Goal: Task Accomplishment & Management: Use online tool/utility

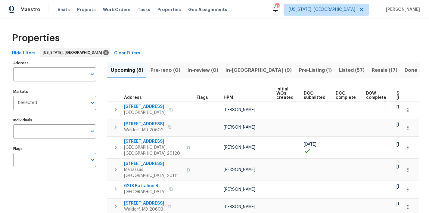
click at [232, 72] on span "In-reno (9)" at bounding box center [258, 70] width 66 height 8
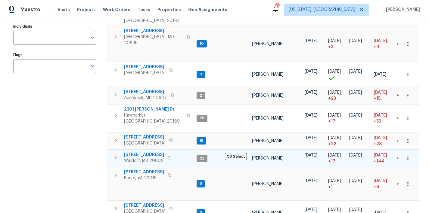
scroll to position [93, 0]
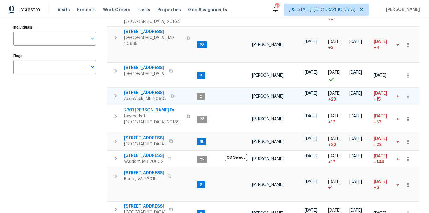
click at [117, 92] on icon "button" at bounding box center [115, 95] width 7 height 7
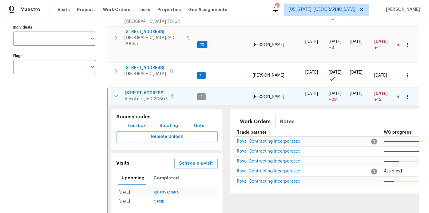
click at [285, 118] on span "Notes" at bounding box center [287, 122] width 15 height 8
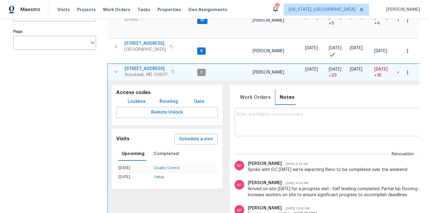
scroll to position [122, 0]
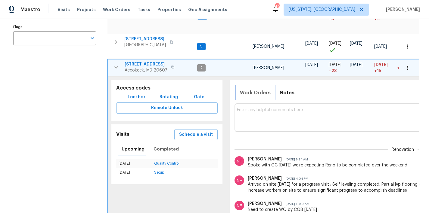
click at [257, 89] on span "Work Orders" at bounding box center [255, 93] width 31 height 8
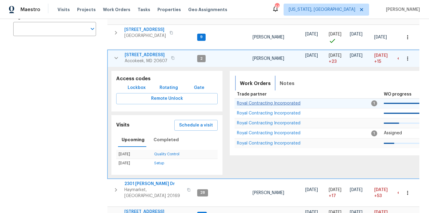
scroll to position [132, 0]
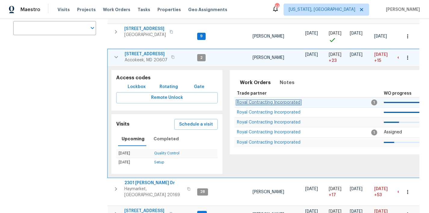
click at [269, 100] on span "Royal Contracting Incorporated" at bounding box center [268, 102] width 63 height 4
click at [116, 54] on icon "button" at bounding box center [116, 57] width 7 height 7
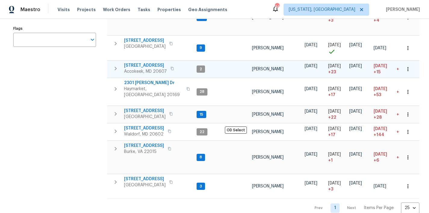
scroll to position [120, 0]
click at [168, 199] on div "Prev 1 Next Items Per Page 25 25 ​" at bounding box center [263, 206] width 312 height 15
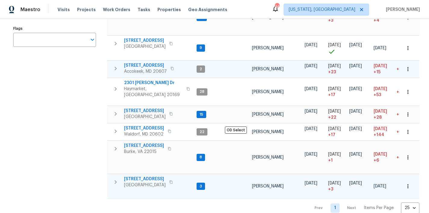
click at [114, 179] on icon "button" at bounding box center [115, 182] width 7 height 7
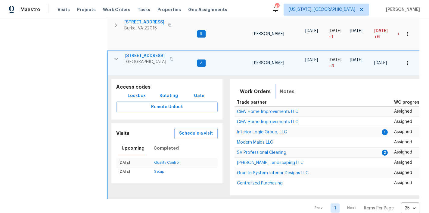
click at [282, 88] on span "Notes" at bounding box center [287, 92] width 15 height 8
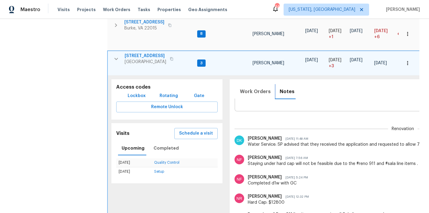
scroll to position [17, 0]
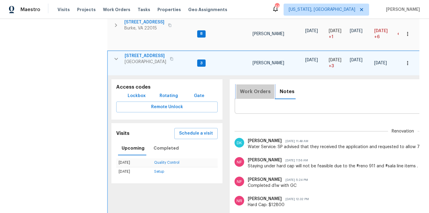
click at [258, 88] on span "Work Orders" at bounding box center [255, 92] width 31 height 8
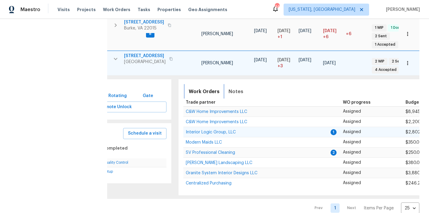
scroll to position [0, 59]
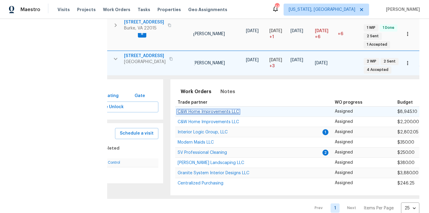
click at [220, 110] on span "C&W Home Improvements LLC" at bounding box center [208, 112] width 61 height 4
click at [116, 55] on icon "button" at bounding box center [115, 58] width 7 height 7
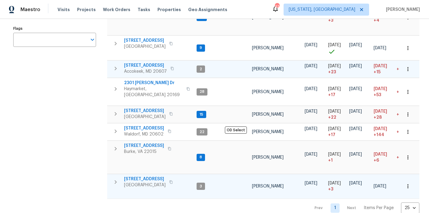
scroll to position [109, 0]
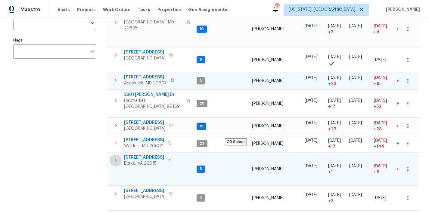
click at [117, 157] on icon "button" at bounding box center [115, 160] width 7 height 7
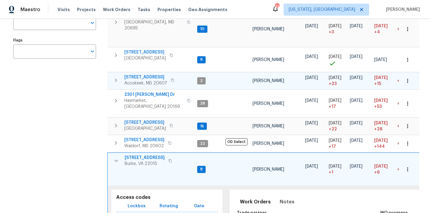
scroll to position [232, 0]
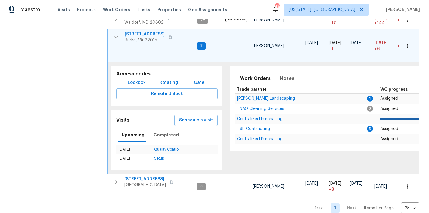
click at [284, 74] on span "Notes" at bounding box center [287, 78] width 15 height 8
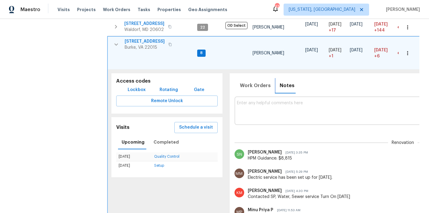
scroll to position [221, 0]
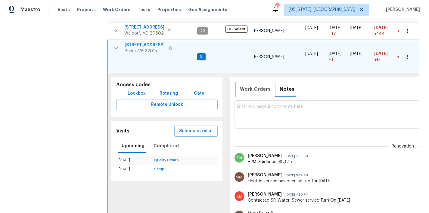
click at [243, 85] on span "Work Orders" at bounding box center [255, 89] width 31 height 8
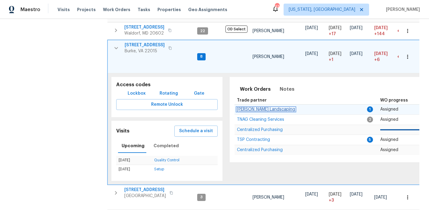
click at [251, 107] on span "Manzano Landscaping" at bounding box center [266, 109] width 58 height 4
click at [406, 50] on button "button" at bounding box center [407, 56] width 13 height 13
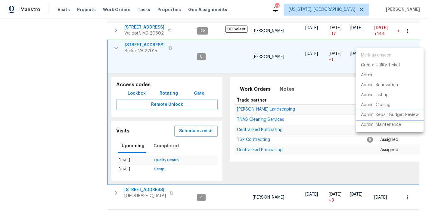
click at [401, 113] on p "Admin: Repair Budget Review" at bounding box center [390, 115] width 58 height 6
click at [113, 39] on div at bounding box center [214, 106] width 429 height 213
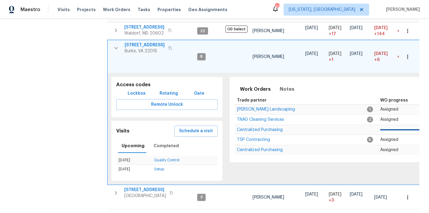
click at [115, 38] on div "Mark as unseen Create Utility Ticket Admin Admin: Renovation Admin: Listing Adm…" at bounding box center [214, 106] width 429 height 213
click at [115, 45] on icon "button" at bounding box center [116, 48] width 7 height 7
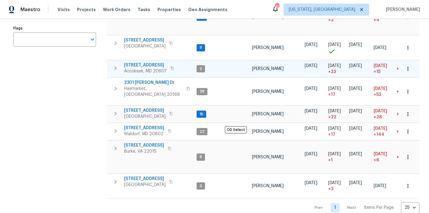
scroll to position [120, 0]
click at [54, 113] on div "Address Address Markets 1 Selected Markets Individuals Individuals Flags Flags" at bounding box center [58, 76] width 90 height 275
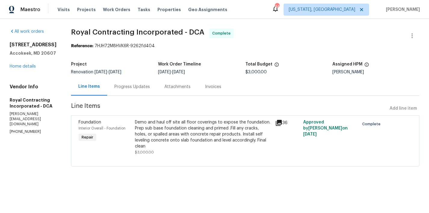
click at [26, 72] on div "All work orders [STREET_ADDRESS] Home details Vendor Info Royal Contracting Inc…" at bounding box center [33, 82] width 47 height 106
click at [29, 66] on link "Home details" at bounding box center [23, 66] width 26 height 4
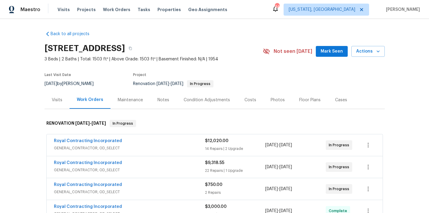
click at [213, 28] on div "Back to all projects [STREET_ADDRESS] 3 Beds | 2 Baths | Total: 1503 ft² | Abov…" at bounding box center [215, 164] width 340 height 276
click at [250, 102] on div "Costs" at bounding box center [250, 100] width 12 height 6
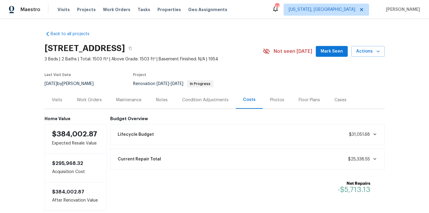
click at [85, 101] on div "Work Orders" at bounding box center [89, 100] width 25 height 6
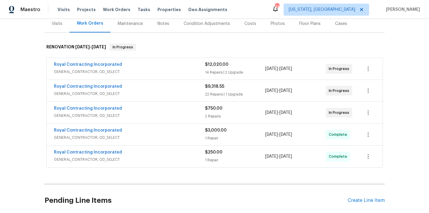
scroll to position [44, 0]
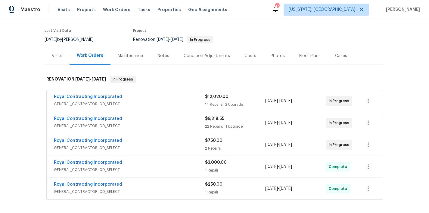
click at [200, 58] on div "Condition Adjustments" at bounding box center [207, 56] width 46 height 6
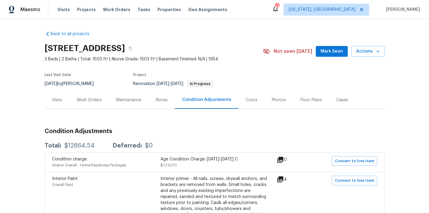
click at [91, 100] on div "Work Orders" at bounding box center [89, 100] width 25 height 6
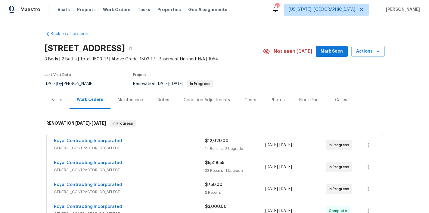
click at [215, 36] on div "Back to all projects 1101 Pine Ln, Accokeek, MD 20607 3 Beds | 2 Baths | Total:…" at bounding box center [215, 164] width 340 height 276
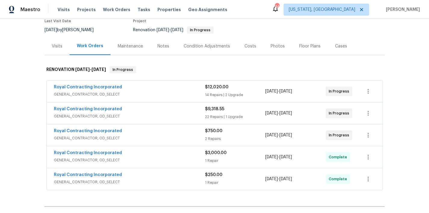
click at [250, 45] on div "Costs" at bounding box center [250, 46] width 12 height 6
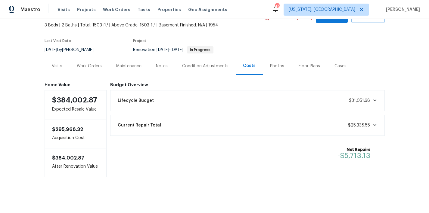
click at [95, 63] on div "Work Orders" at bounding box center [89, 66] width 25 height 6
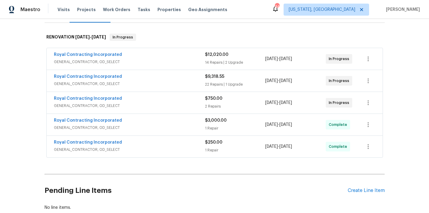
scroll to position [4, 0]
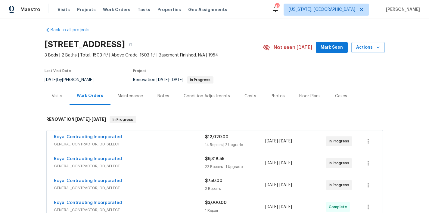
click at [233, 50] on div "1101 Pine Ln, Accokeek, MD 20607" at bounding box center [154, 45] width 218 height 16
click at [258, 13] on div "Maestro Visits Projects Work Orders Tasks Properties Geo Assignments 44 Washing…" at bounding box center [214, 9] width 429 height 19
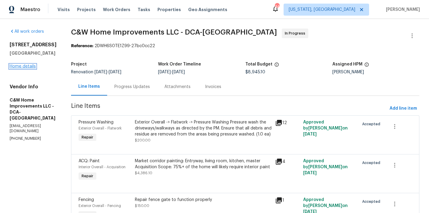
click at [21, 69] on link "Home details" at bounding box center [23, 66] width 26 height 4
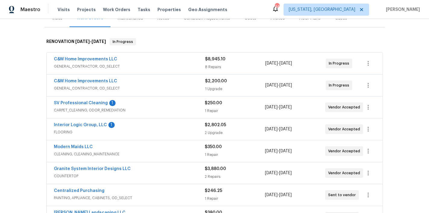
scroll to position [32, 0]
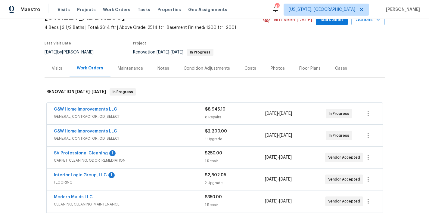
click at [246, 70] on div "Costs" at bounding box center [250, 69] width 12 height 6
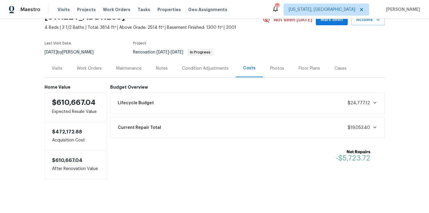
click at [78, 70] on div "Work Orders" at bounding box center [89, 69] width 25 height 6
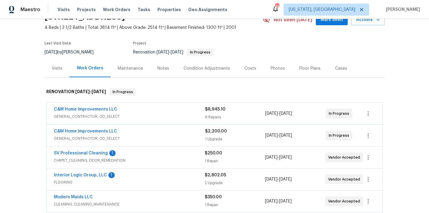
click at [165, 67] on div "Notes" at bounding box center [163, 69] width 12 height 6
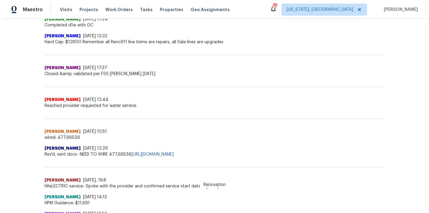
scroll to position [22, 0]
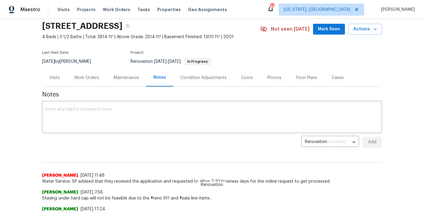
click at [88, 76] on div "Work Orders" at bounding box center [86, 78] width 25 height 6
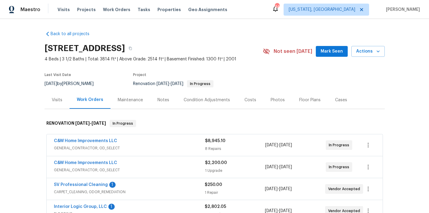
click at [157, 100] on div "Notes" at bounding box center [163, 100] width 12 height 6
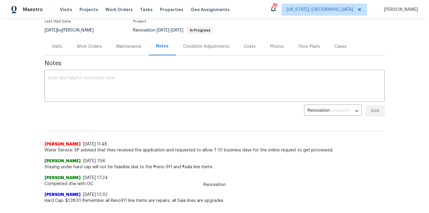
scroll to position [23, 0]
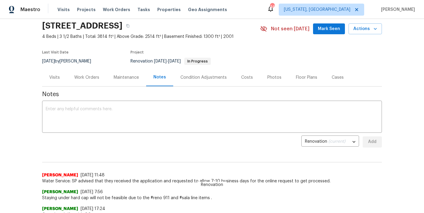
click at [94, 78] on div "Work Orders" at bounding box center [86, 78] width 25 height 6
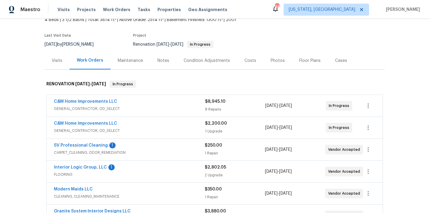
scroll to position [71, 0]
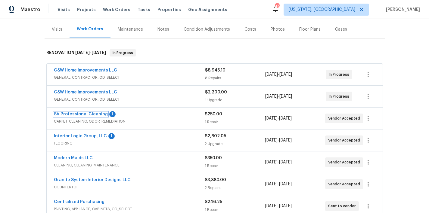
click at [95, 114] on link "SV Professional Cleaning" at bounding box center [81, 114] width 54 height 4
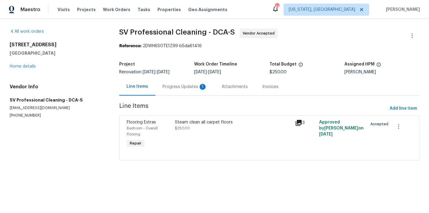
click at [164, 86] on div "Progress Updates 1" at bounding box center [184, 87] width 45 height 6
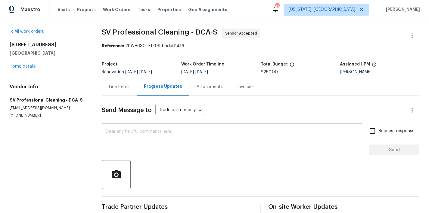
click at [121, 86] on div "Line Items" at bounding box center [119, 87] width 20 height 6
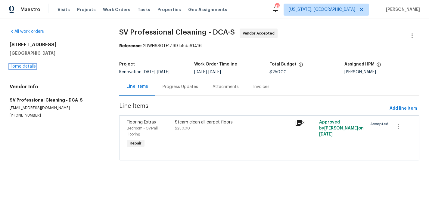
click at [22, 66] on link "Home details" at bounding box center [23, 66] width 26 height 4
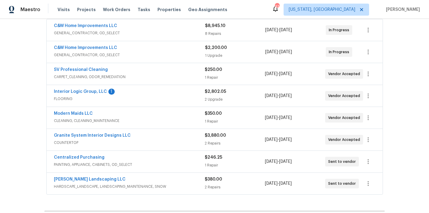
scroll to position [115, 0]
click at [100, 136] on link "Granite System Interior Designs LLC" at bounding box center [92, 136] width 77 height 4
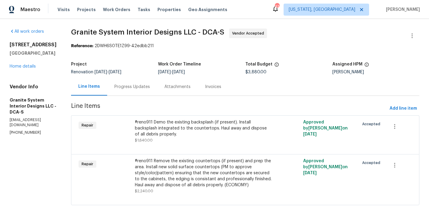
click at [139, 88] on div "Progress Updates" at bounding box center [132, 87] width 36 height 6
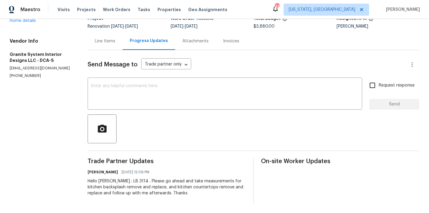
scroll to position [39, 0]
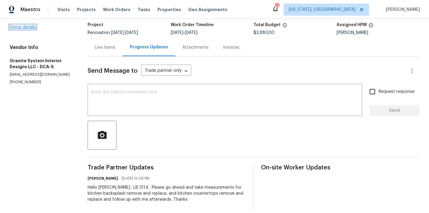
click at [22, 29] on link "Home details" at bounding box center [23, 27] width 26 height 4
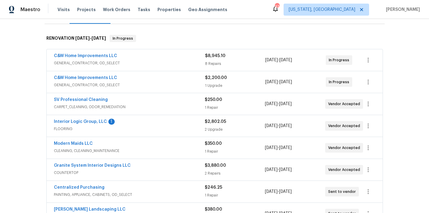
scroll to position [107, 0]
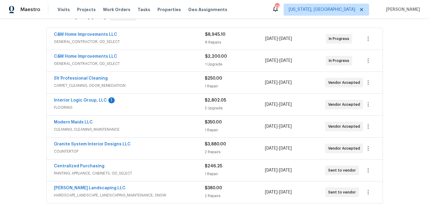
click at [88, 97] on div "Interior Logic Group, LLC 1 FLOORING $2,802.05 2 Upgrade 8/20/2025 - 8/21/2025 …" at bounding box center [215, 105] width 336 height 22
click at [84, 101] on link "Interior Logic Group, LLC" at bounding box center [80, 100] width 53 height 4
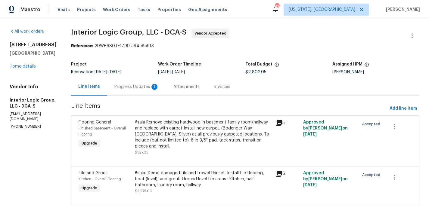
click at [138, 89] on div "Progress Updates 1" at bounding box center [136, 87] width 45 height 6
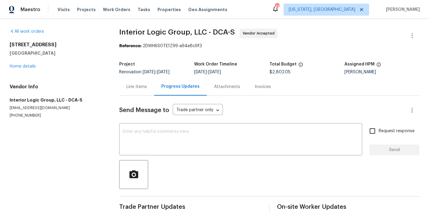
click at [135, 85] on div "Line Items" at bounding box center [136, 87] width 20 height 6
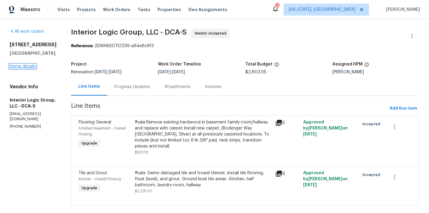
click at [24, 66] on link "Home details" at bounding box center [23, 66] width 26 height 4
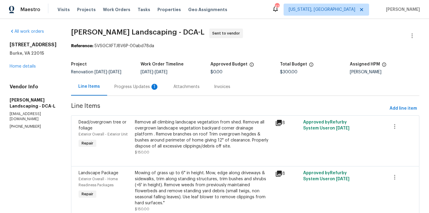
click at [134, 89] on div "Progress Updates 1" at bounding box center [136, 87] width 45 height 6
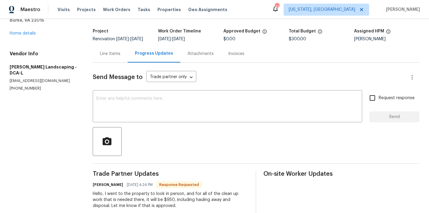
scroll to position [6, 0]
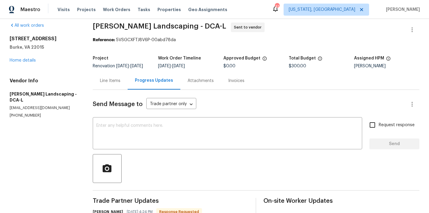
click at [109, 79] on div "Line Items" at bounding box center [110, 81] width 20 height 6
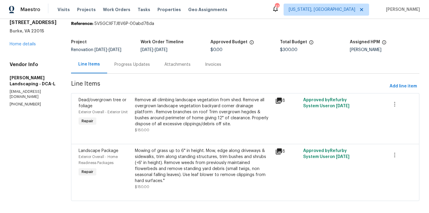
scroll to position [32, 0]
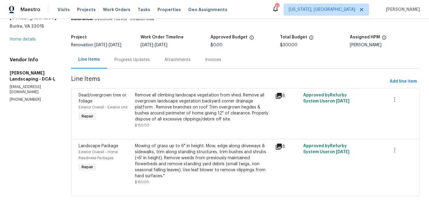
click at [170, 108] on div "Remove all climbing landscape vegetation from shed. Remove all overgrown landsc…" at bounding box center [203, 107] width 137 height 30
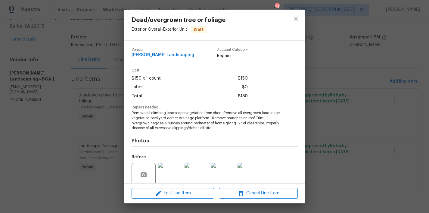
scroll to position [49, 0]
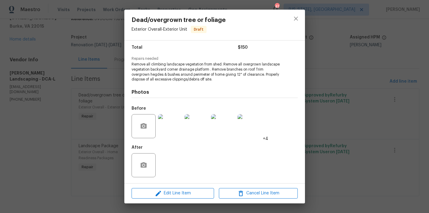
click at [166, 126] on img at bounding box center [170, 126] width 24 height 24
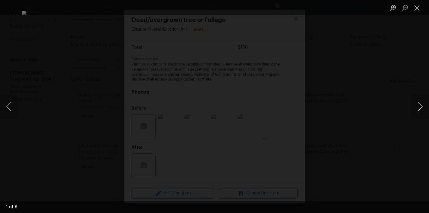
click at [421, 110] on button "Next image" at bounding box center [420, 107] width 18 height 24
click at [421, 109] on button "Next image" at bounding box center [420, 107] width 18 height 24
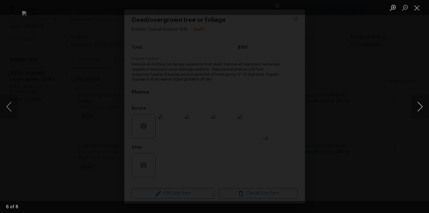
click at [421, 109] on button "Next image" at bounding box center [420, 107] width 18 height 24
click at [419, 8] on button "Close lightbox" at bounding box center [417, 7] width 12 height 11
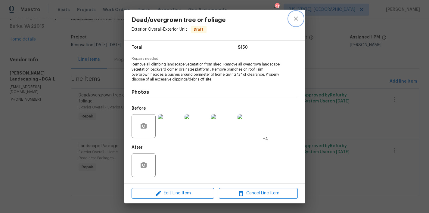
click at [299, 20] on icon "close" at bounding box center [295, 18] width 7 height 7
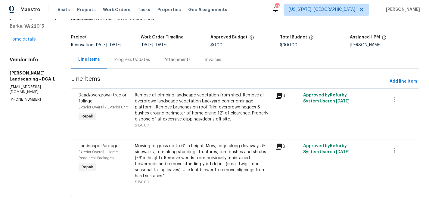
click at [27, 37] on div "9505 Scorpio Ln Burke, VA 22015 Home details" at bounding box center [33, 29] width 47 height 28
click at [27, 37] on link "Home details" at bounding box center [23, 39] width 26 height 4
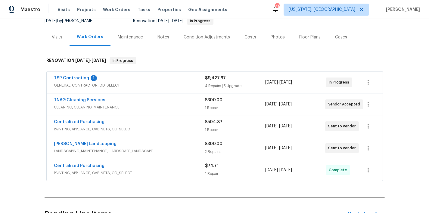
click at [246, 33] on div "Costs" at bounding box center [250, 37] width 26 height 18
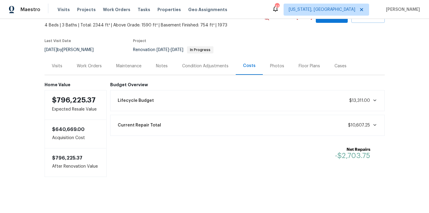
scroll to position [39, 0]
click at [81, 63] on div "Work Orders" at bounding box center [89, 66] width 25 height 6
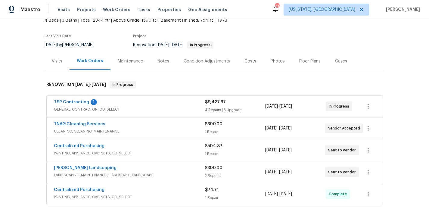
scroll to position [63, 0]
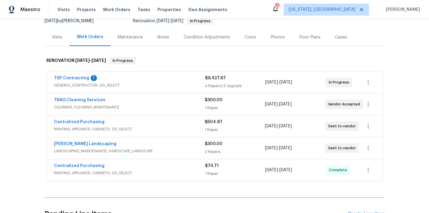
click at [102, 79] on div "TSP Contracting 1" at bounding box center [129, 78] width 151 height 7
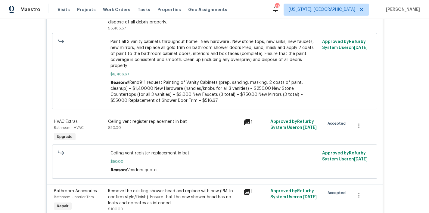
scroll to position [61, 0]
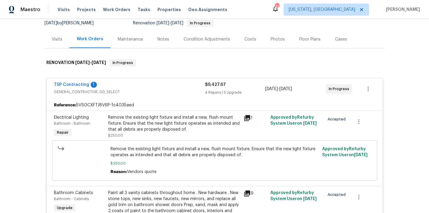
click at [138, 88] on div "TSP Contracting 1" at bounding box center [129, 85] width 151 height 7
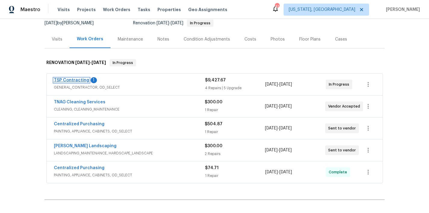
click at [67, 82] on link "TSP Contracting" at bounding box center [71, 80] width 35 height 4
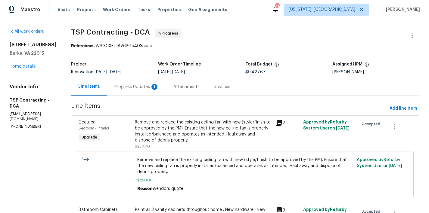
click at [129, 88] on div "Progress Updates 1" at bounding box center [136, 87] width 45 height 6
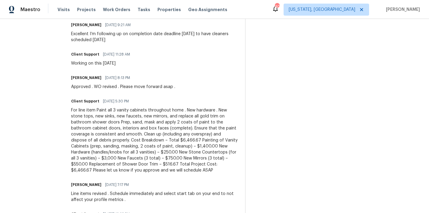
scroll to position [269, 0]
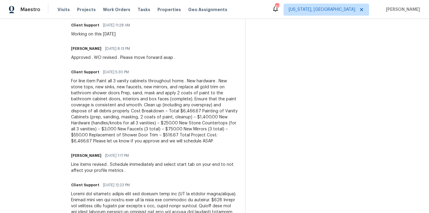
click at [133, 111] on div "For line item Paint all 3 vanity cabinets throughout home . New hardware . New …" at bounding box center [154, 111] width 167 height 66
click at [141, 112] on div "For line item Paint all 3 vanity cabinets throughout home . New hardware . New …" at bounding box center [154, 111] width 167 height 66
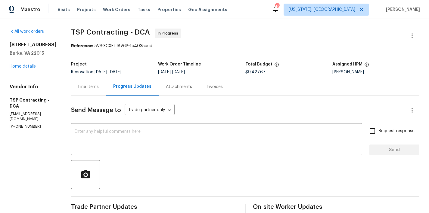
click at [73, 91] on div "Line Items" at bounding box center [88, 87] width 35 height 18
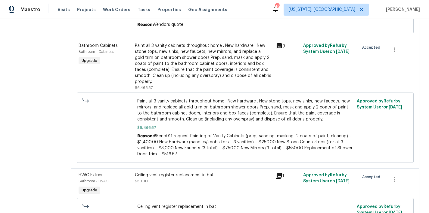
scroll to position [163, 0]
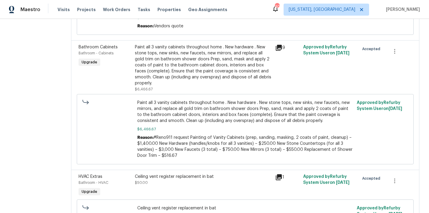
click at [200, 115] on span "Paint all 3 vanity cabinets throughout home . New hardware . New stone tops, ne…" at bounding box center [245, 112] width 216 height 24
click at [183, 136] on span "#Reno911 request Painting of Vanity Cabinets (prep, sanding, masking, 2 coats o…" at bounding box center [244, 147] width 215 height 22
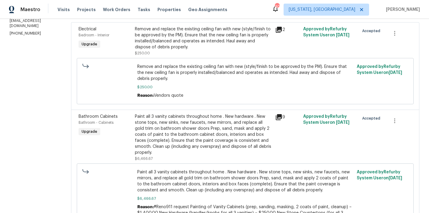
scroll to position [64, 0]
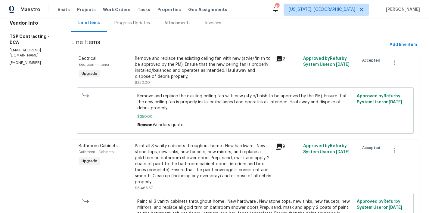
click at [143, 70] on div "Remove and replace the existing ceiling fan with new (style/finish to be approv…" at bounding box center [203, 68] width 137 height 24
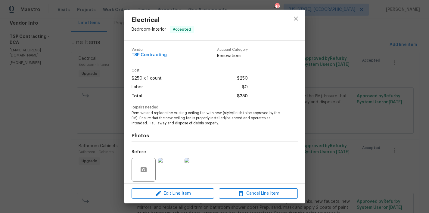
scroll to position [44, 0]
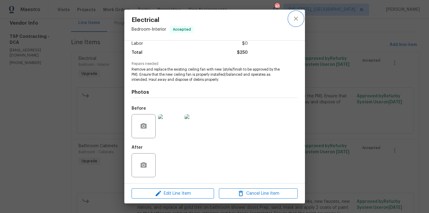
click at [296, 20] on icon "close" at bounding box center [295, 18] width 7 height 7
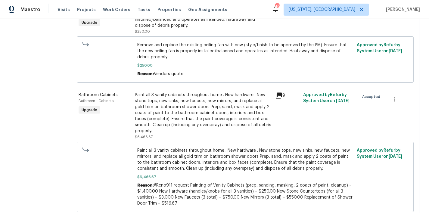
scroll to position [114, 0]
click at [159, 114] on div "Paint all 3 vanity cabinets throughout home . New hardware . New stone tops, ne…" at bounding box center [203, 114] width 137 height 42
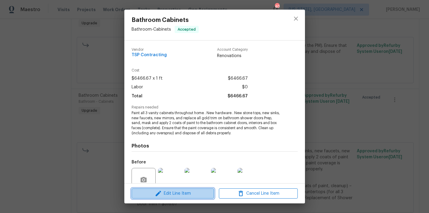
click at [185, 193] on span "Edit Line Item" at bounding box center [172, 194] width 79 height 8
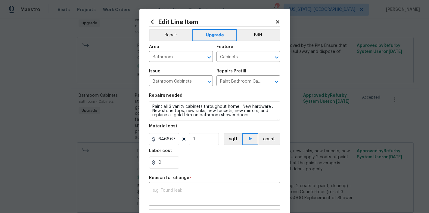
click at [275, 21] on icon at bounding box center [277, 21] width 5 height 5
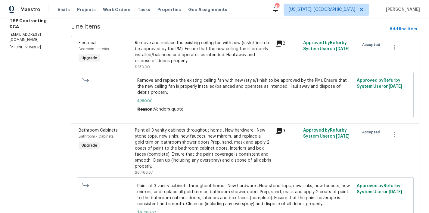
scroll to position [90, 0]
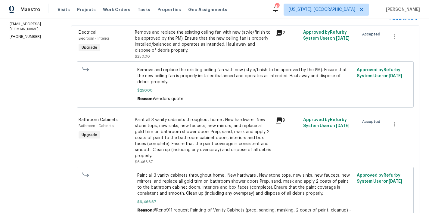
click at [162, 126] on div "Paint all 3 vanity cabinets throughout home . New hardware . New stone tops, ne…" at bounding box center [203, 138] width 137 height 42
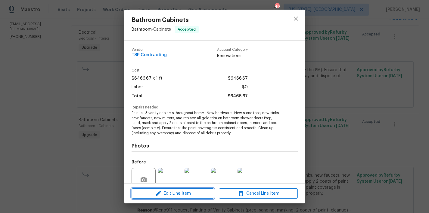
click at [193, 191] on span "Edit Line Item" at bounding box center [172, 194] width 79 height 8
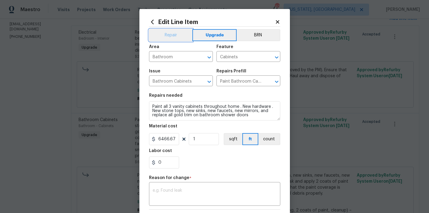
click at [160, 39] on button "Repair" at bounding box center [171, 35] width 44 height 12
click at [200, 190] on textarea at bounding box center [215, 195] width 124 height 13
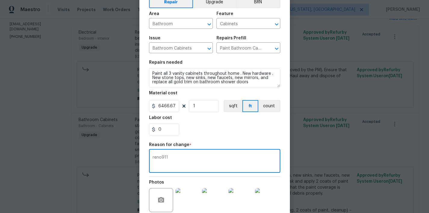
scroll to position [89, 0]
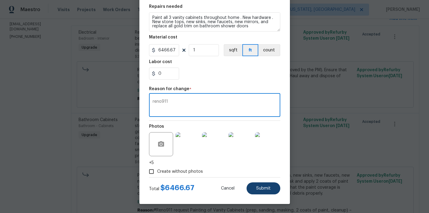
type textarea "reno911"
click at [263, 192] on button "Submit" at bounding box center [263, 189] width 34 height 12
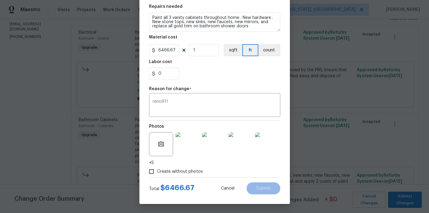
scroll to position [0, 0]
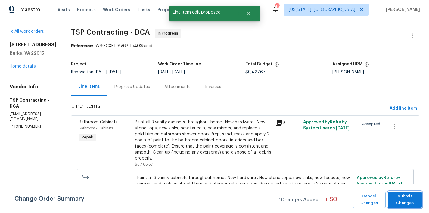
click at [399, 196] on span "Submit Changes" at bounding box center [405, 200] width 28 height 14
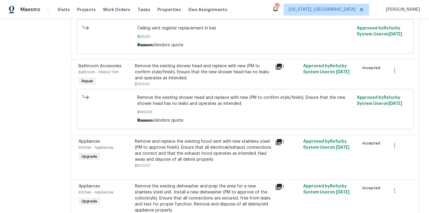
scroll to position [432, 0]
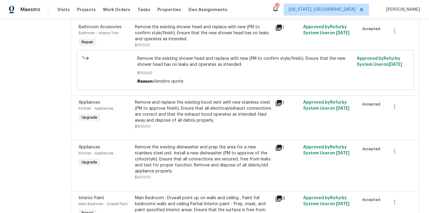
click at [169, 106] on div "Remove and replace the existing hood vent with new stainless steel (PM to appro…" at bounding box center [203, 112] width 137 height 24
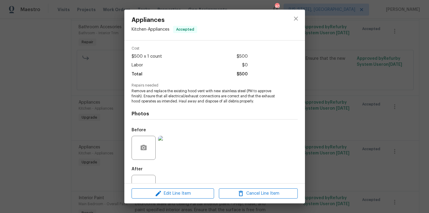
scroll to position [44, 0]
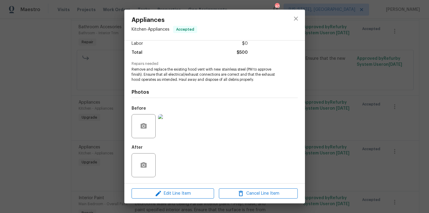
click at [168, 125] on img at bounding box center [170, 126] width 24 height 24
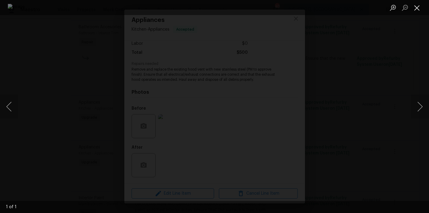
click at [416, 8] on button "Close lightbox" at bounding box center [417, 7] width 12 height 11
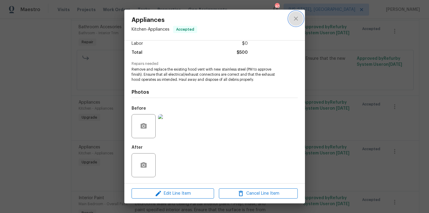
click at [297, 16] on icon "close" at bounding box center [295, 18] width 7 height 7
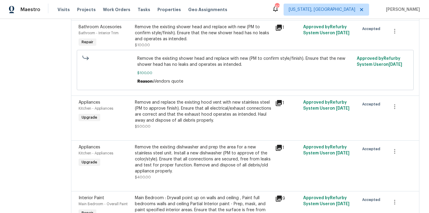
click at [171, 110] on div "Remove and replace the existing hood vent with new stainless steel (PM to appro…" at bounding box center [203, 112] width 137 height 24
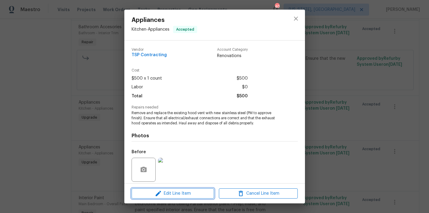
click at [187, 197] on span "Edit Line Item" at bounding box center [172, 194] width 79 height 8
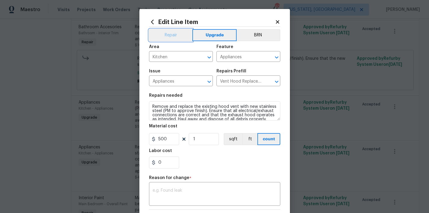
click at [170, 34] on button "Repair" at bounding box center [171, 35] width 44 height 12
click at [194, 191] on textarea at bounding box center [215, 195] width 124 height 13
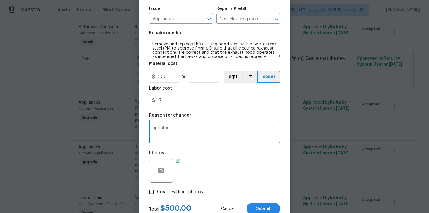
scroll to position [83, 0]
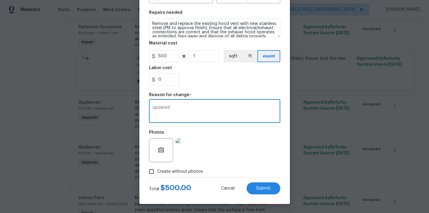
type textarea "updated"
click at [266, 182] on div "Total $ 500.00 Cancel Submit" at bounding box center [214, 186] width 131 height 17
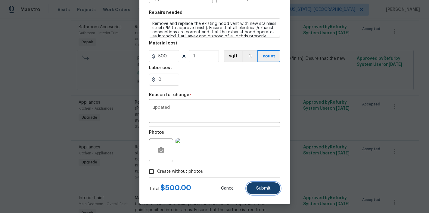
click at [264, 184] on button "Submit" at bounding box center [263, 189] width 34 height 12
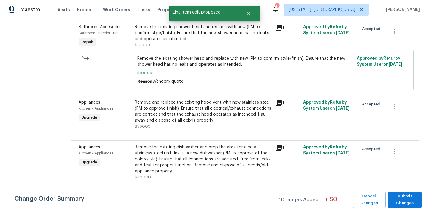
scroll to position [0, 0]
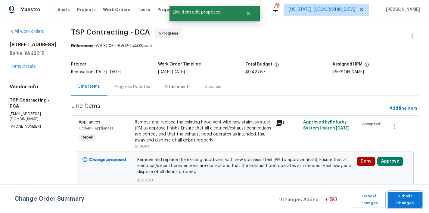
click at [416, 201] on span "Submit Changes" at bounding box center [405, 200] width 28 height 14
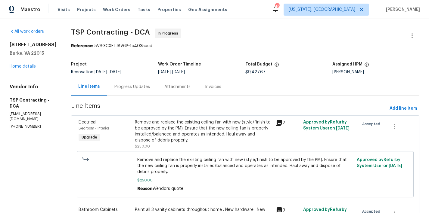
click at [23, 62] on div "9505 Scorpio Ln Burke, VA 22015 Home details" at bounding box center [33, 56] width 47 height 28
click at [21, 67] on link "Home details" at bounding box center [23, 66] width 26 height 4
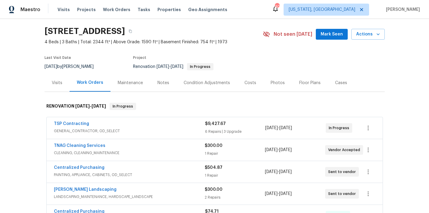
scroll to position [51, 0]
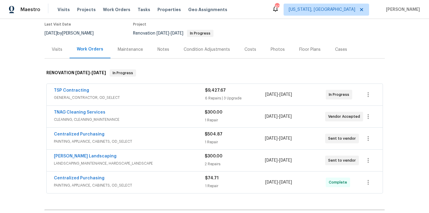
click at [117, 180] on div "Centralized Purchasing" at bounding box center [129, 178] width 151 height 7
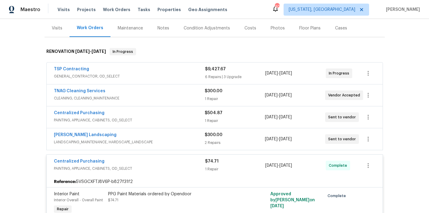
scroll to position [101, 0]
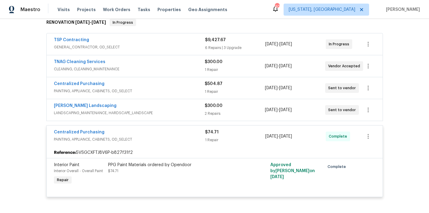
click at [132, 131] on div "Centralized Purchasing" at bounding box center [129, 132] width 151 height 7
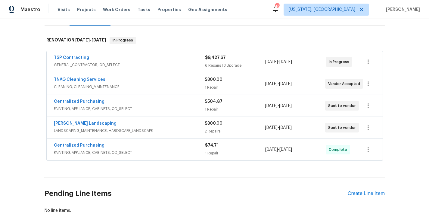
scroll to position [57, 0]
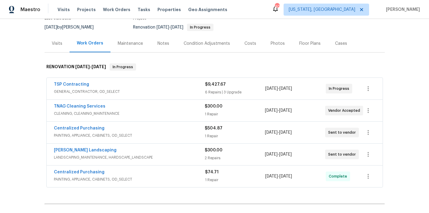
click at [126, 129] on div "Centralized Purchasing" at bounding box center [129, 128] width 151 height 7
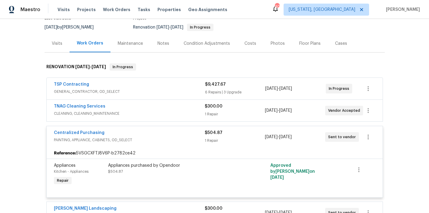
scroll to position [103, 0]
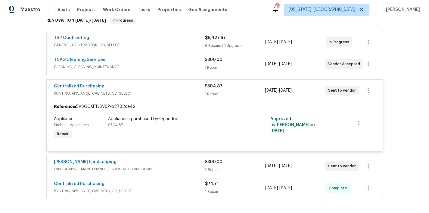
click at [122, 88] on div "Centralized Purchasing" at bounding box center [129, 86] width 151 height 7
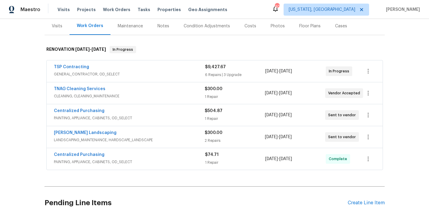
scroll to position [50, 0]
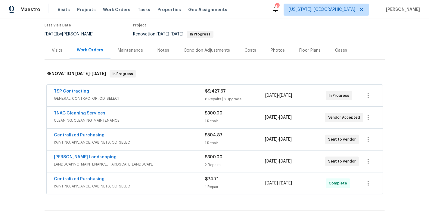
click at [386, 28] on div "Back to all projects 9505 Scorpio Ln, Burke, VA 22015 4 Beds | 3 Baths | Total:…" at bounding box center [214, 116] width 429 height 194
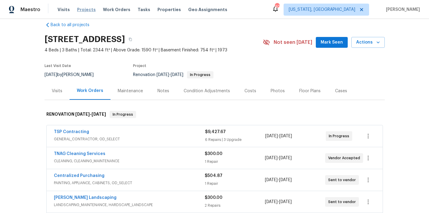
scroll to position [0, 0]
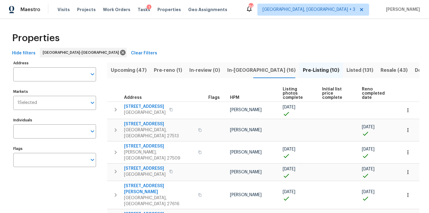
click at [232, 70] on span "In-[GEOGRAPHIC_DATA] (16)" at bounding box center [261, 70] width 68 height 8
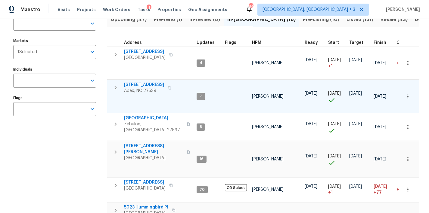
scroll to position [51, 0]
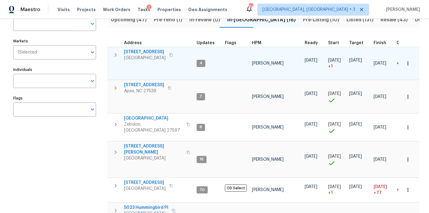
click at [116, 54] on icon "button" at bounding box center [116, 55] width 2 height 4
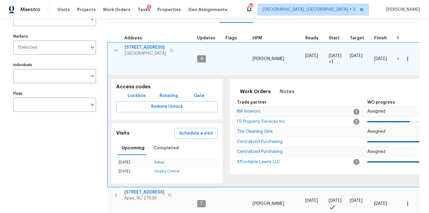
scroll to position [61, 0]
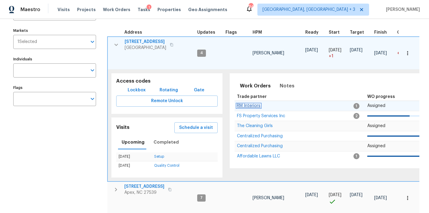
click at [249, 105] on span "RM Interiors" at bounding box center [248, 106] width 23 height 4
click at [115, 42] on icon "button" at bounding box center [116, 44] width 7 height 7
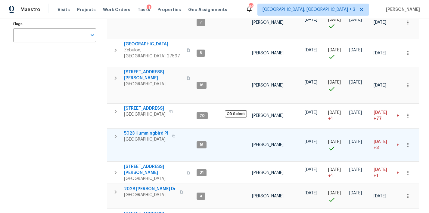
scroll to position [96, 0]
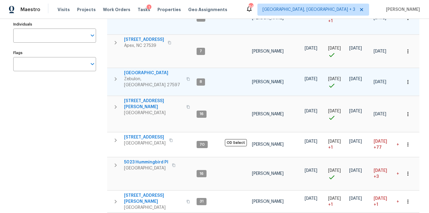
click at [115, 79] on icon "button" at bounding box center [115, 79] width 7 height 7
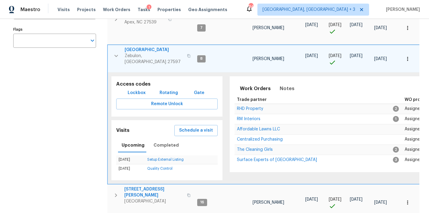
scroll to position [142, 0]
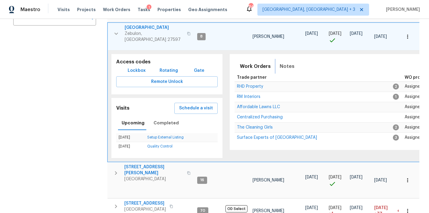
click at [282, 65] on span "Notes" at bounding box center [287, 66] width 15 height 8
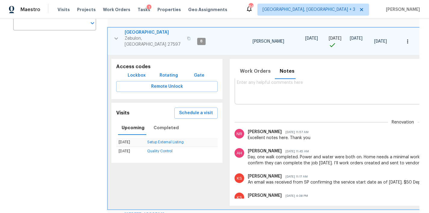
scroll to position [11, 0]
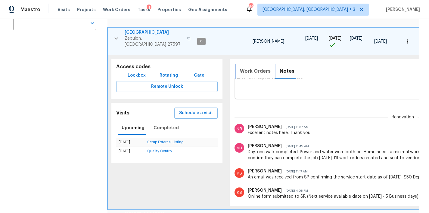
click at [257, 69] on span "Work Orders" at bounding box center [255, 71] width 31 height 8
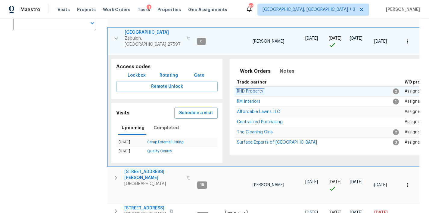
click at [243, 90] on span "RHD Property" at bounding box center [250, 91] width 26 height 4
click at [115, 35] on icon "button" at bounding box center [116, 38] width 7 height 7
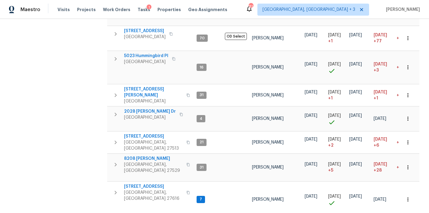
scroll to position [0, 0]
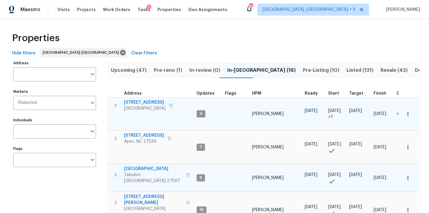
click at [306, 42] on div "Properties" at bounding box center [215, 38] width 410 height 19
click at [260, 14] on div "Maestro Visits Projects Work Orders Tasks 1 Properties Geo Assignments 81 Green…" at bounding box center [214, 9] width 429 height 19
click at [177, 30] on div "Properties" at bounding box center [215, 38] width 410 height 19
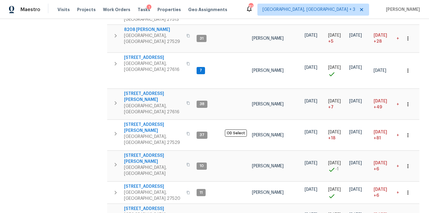
scroll to position [336, 0]
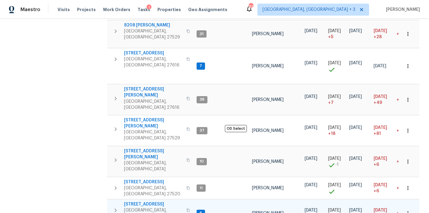
click at [115, 207] on icon "button" at bounding box center [115, 210] width 7 height 7
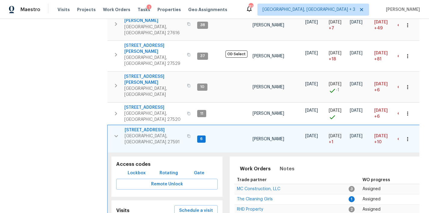
scroll to position [448, 0]
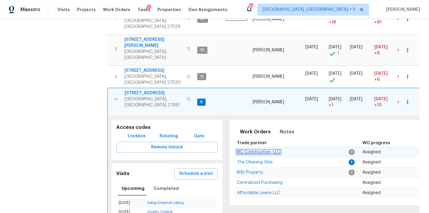
click at [258, 150] on span "MC Construction, LLC" at bounding box center [258, 152] width 43 height 4
click at [116, 98] on icon "button" at bounding box center [116, 99] width 4 height 2
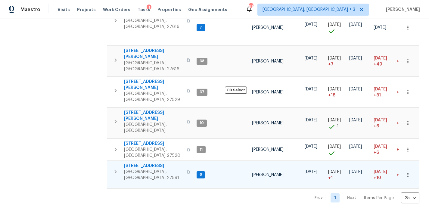
scroll to position [336, 0]
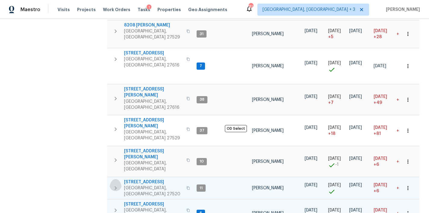
click at [114, 185] on icon "button" at bounding box center [115, 188] width 7 height 7
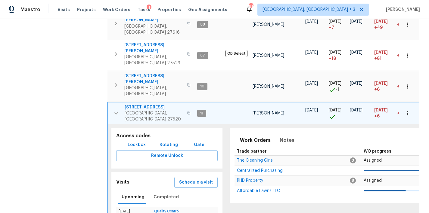
scroll to position [448, 0]
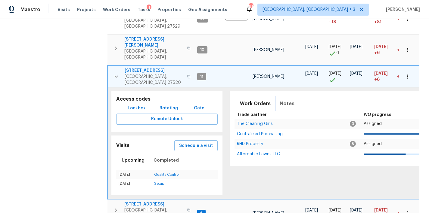
click at [288, 100] on span "Notes" at bounding box center [287, 104] width 15 height 8
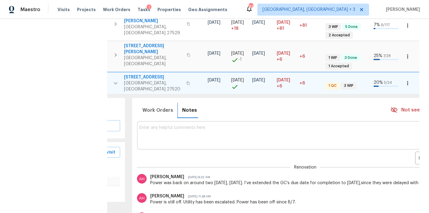
scroll to position [0, 0]
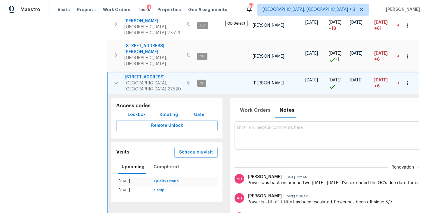
click at [114, 80] on icon "button" at bounding box center [116, 83] width 7 height 7
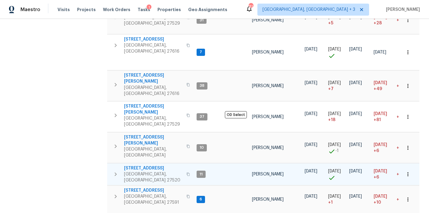
scroll to position [336, 0]
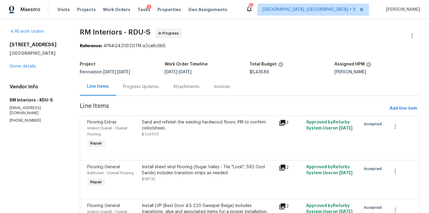
click at [146, 85] on div "Progress Updates" at bounding box center [141, 87] width 36 height 6
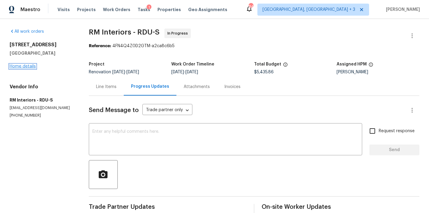
click at [29, 66] on link "Home details" at bounding box center [23, 66] width 26 height 4
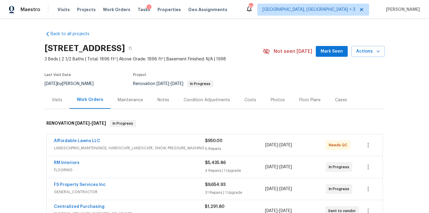
click at [159, 103] on div "Notes" at bounding box center [163, 100] width 26 height 18
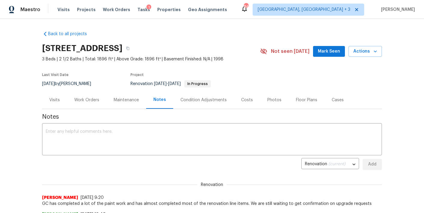
click at [86, 100] on div "Work Orders" at bounding box center [86, 100] width 25 height 6
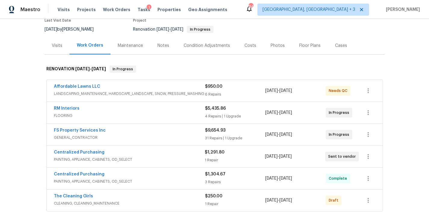
scroll to position [56, 0]
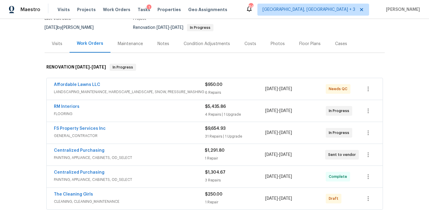
click at [100, 111] on span "FLOORING" at bounding box center [129, 114] width 151 height 6
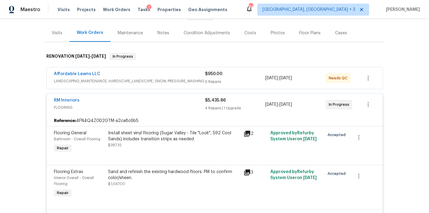
scroll to position [14, 0]
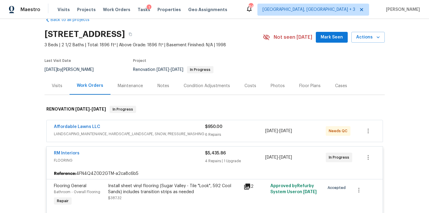
click at [106, 126] on div "Affordable Lawns LLC" at bounding box center [129, 127] width 151 height 7
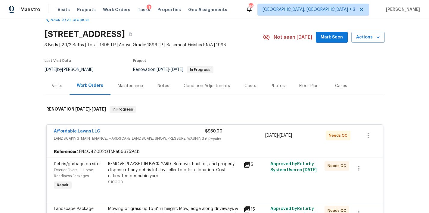
scroll to position [68, 0]
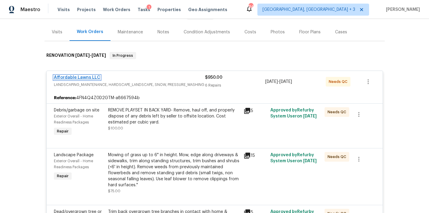
click at [68, 78] on link "Affordable Lawns LLC" at bounding box center [77, 78] width 46 height 4
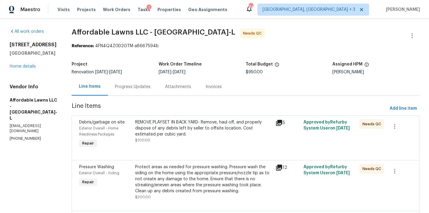
click at [145, 85] on div "Progress Updates" at bounding box center [133, 87] width 36 height 6
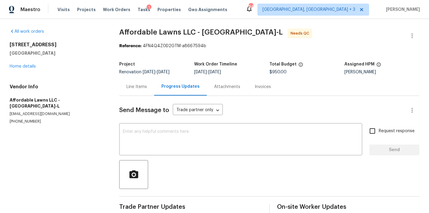
click at [17, 61] on div "125 River Hills Dr Clayton, NC 27527 Home details" at bounding box center [57, 56] width 95 height 28
click at [24, 68] on link "Home details" at bounding box center [23, 66] width 26 height 4
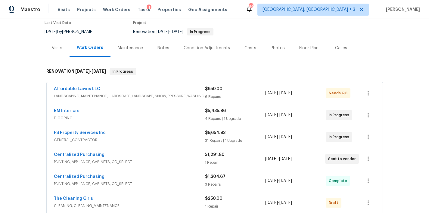
scroll to position [102, 0]
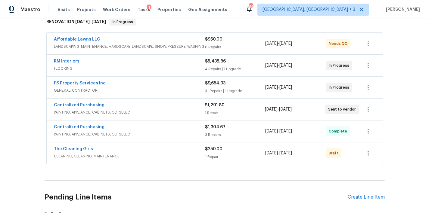
click at [107, 86] on div "FS Property Services Inc" at bounding box center [129, 83] width 151 height 7
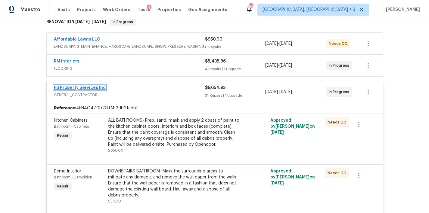
click at [79, 89] on link "FS Property Services Inc" at bounding box center [80, 88] width 52 height 4
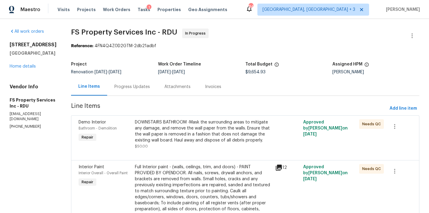
click at [168, 91] on div "Attachments" at bounding box center [177, 87] width 41 height 18
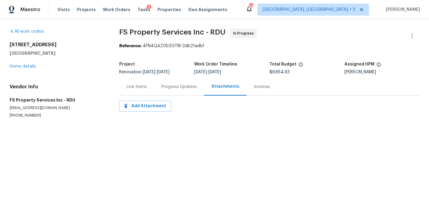
click at [173, 94] on div "Progress Updates" at bounding box center [179, 87] width 50 height 18
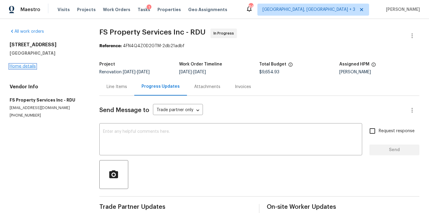
click at [18, 67] on link "Home details" at bounding box center [23, 66] width 26 height 4
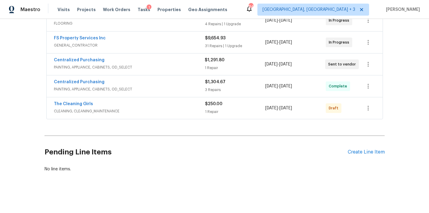
scroll to position [150, 0]
click at [103, 104] on div "The Cleaning Girls" at bounding box center [129, 104] width 151 height 7
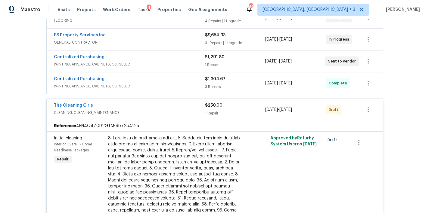
click at [104, 107] on div "The Cleaning Girls" at bounding box center [129, 106] width 151 height 7
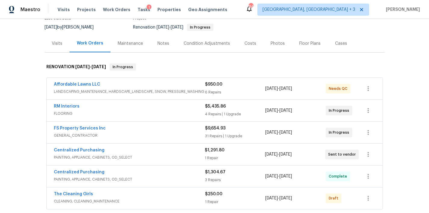
scroll to position [0, 0]
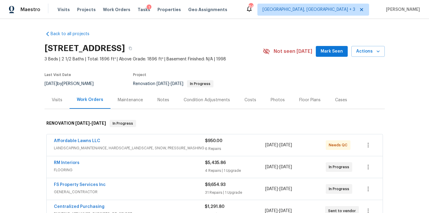
click at [53, 103] on div "Visits" at bounding box center [57, 100] width 25 height 18
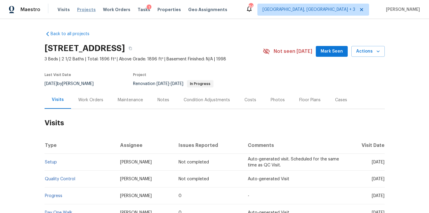
click at [84, 10] on span "Projects" at bounding box center [86, 10] width 19 height 6
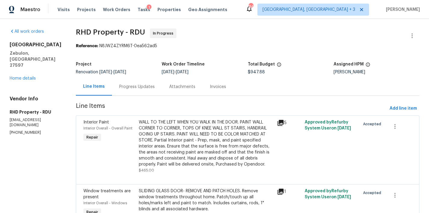
click at [143, 88] on div "Progress Updates" at bounding box center [137, 87] width 36 height 6
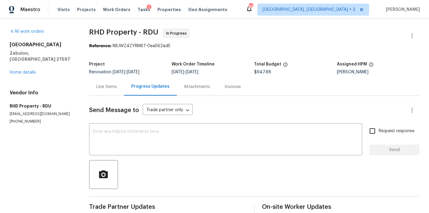
click at [263, 29] on span "RHD Property - RDU In Progress" at bounding box center [247, 36] width 316 height 14
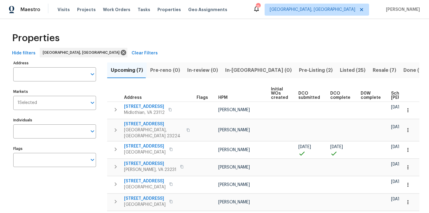
click at [167, 50] on div "Hide filters [GEOGRAPHIC_DATA], [GEOGRAPHIC_DATA] Clear Filters" at bounding box center [215, 53] width 410 height 11
click at [39, 82] on div "Address Address Markets 1 Selected Markets Individuals Individuals Flags Flags" at bounding box center [58, 153] width 90 height 189
click at [41, 78] on input "Address" at bounding box center [50, 74] width 74 height 14
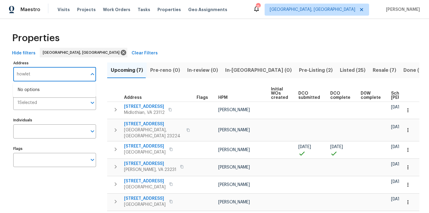
type input "[PERSON_NAME]"
click at [37, 94] on li "[STREET_ADDRESS][PERSON_NAME]" at bounding box center [54, 90] width 83 height 10
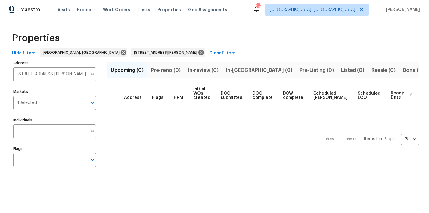
click at [403, 70] on span "Done (1)" at bounding box center [413, 70] width 20 height 8
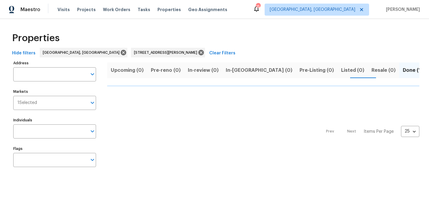
type input "[STREET_ADDRESS][PERSON_NAME]"
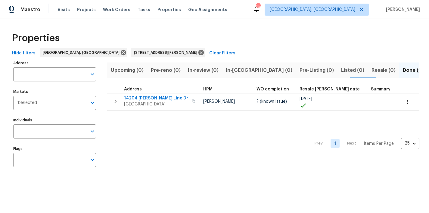
type input "[STREET_ADDRESS][PERSON_NAME]"
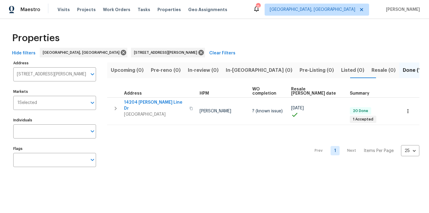
click at [170, 138] on div "Prev 1 Next Items Per Page 25 25 ​" at bounding box center [263, 149] width 312 height 48
click at [237, 32] on div "Properties" at bounding box center [215, 38] width 410 height 19
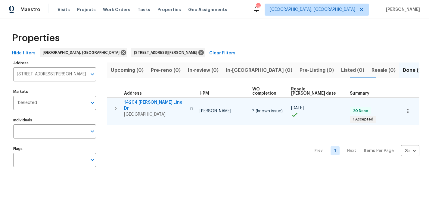
click at [115, 105] on icon "button" at bounding box center [115, 108] width 7 height 7
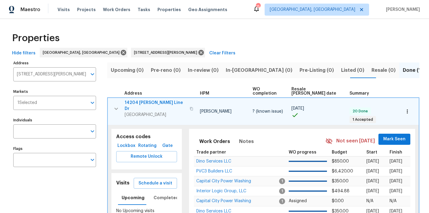
scroll to position [48, 0]
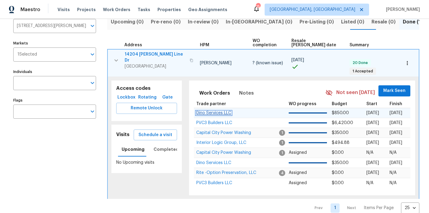
click at [214, 111] on span "Dino Services LLC" at bounding box center [213, 113] width 35 height 4
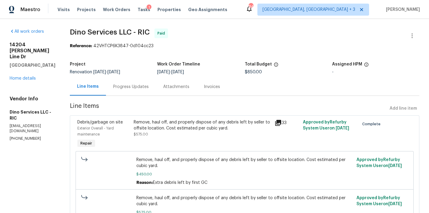
click at [20, 81] on div "[STREET_ADDRESS][PERSON_NAME] Home details" at bounding box center [33, 62] width 46 height 40
click at [21, 79] on link "Home details" at bounding box center [23, 78] width 26 height 4
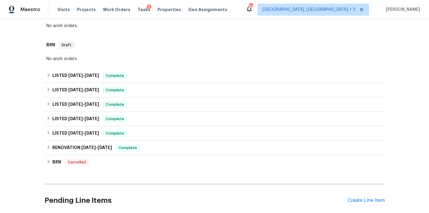
scroll to position [161, 0]
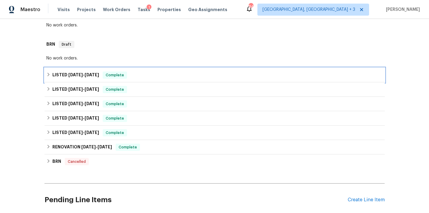
click at [46, 77] on icon at bounding box center [48, 75] width 4 height 4
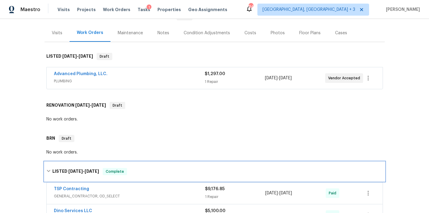
scroll to position [67, 0]
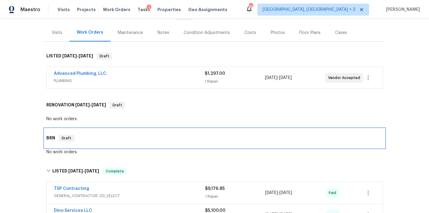
click at [131, 141] on div "BRN Draft" at bounding box center [214, 138] width 336 height 7
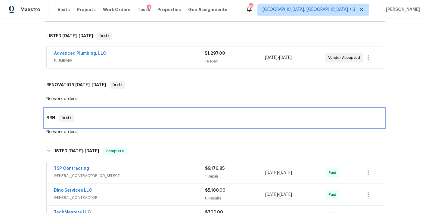
scroll to position [118, 0]
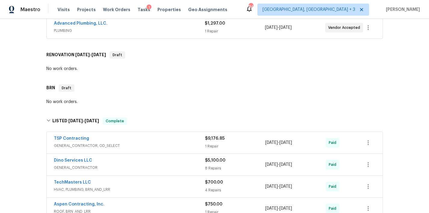
click at [85, 143] on div "TSP Contracting" at bounding box center [129, 139] width 151 height 7
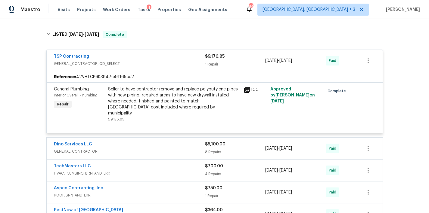
scroll to position [216, 0]
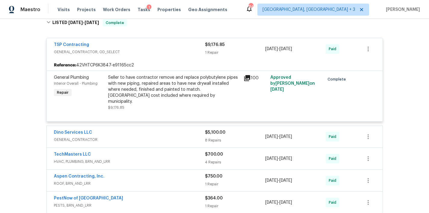
click at [155, 49] on div "TSP Contracting" at bounding box center [129, 45] width 151 height 7
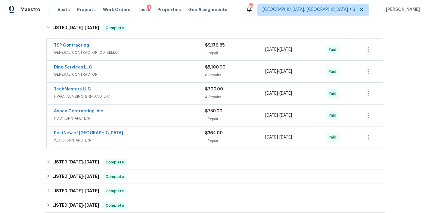
scroll to position [203, 0]
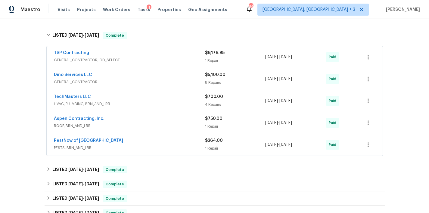
click at [114, 57] on div "TSP Contracting" at bounding box center [129, 53] width 151 height 7
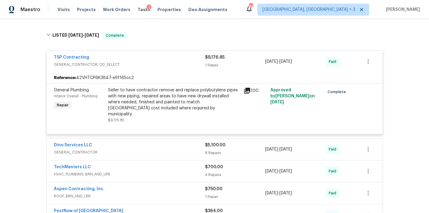
click at [173, 101] on div "Seller to have contractor remove and replace polybutylene pipes with new piping…" at bounding box center [174, 102] width 132 height 30
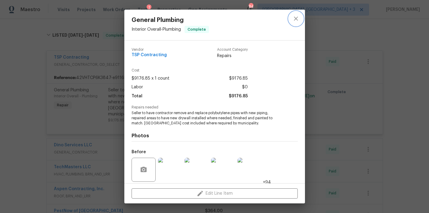
click at [295, 17] on icon "close" at bounding box center [296, 19] width 4 height 4
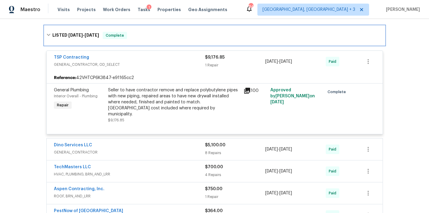
click at [369, 33] on div "LISTED [DATE] - [DATE] Complete" at bounding box center [215, 35] width 340 height 19
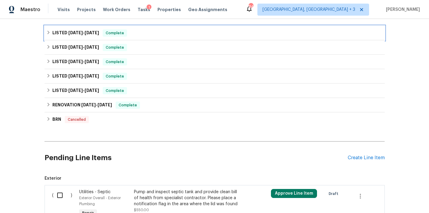
click at [236, 34] on div "LISTED [DATE] - [DATE] Complete" at bounding box center [215, 33] width 340 height 14
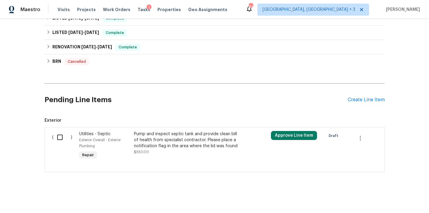
scroll to position [0, 0]
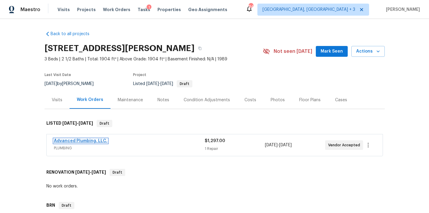
click at [73, 143] on link "Advanced Plumbing, LLC." at bounding box center [81, 141] width 54 height 4
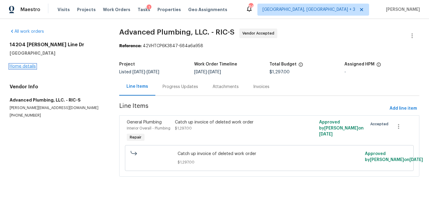
click at [20, 65] on link "Home details" at bounding box center [23, 66] width 26 height 4
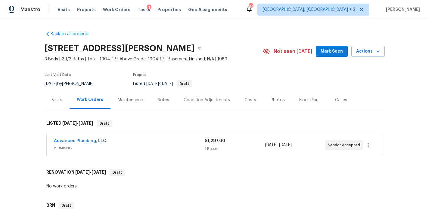
click at [20, 140] on div "Back to all projects [STREET_ADDRESS][PERSON_NAME] 3 Beds | 2 1/2 Baths | Total…" at bounding box center [214, 116] width 429 height 194
click at [240, 16] on div "Maestro Visits Projects Work Orders Tasks 1 Properties Geo Assignments [STREET_…" at bounding box center [214, 9] width 429 height 19
click at [269, 14] on div "Maestro Visits Projects Work Orders Tasks 1 Properties Geo Assignments [STREET_…" at bounding box center [214, 9] width 429 height 19
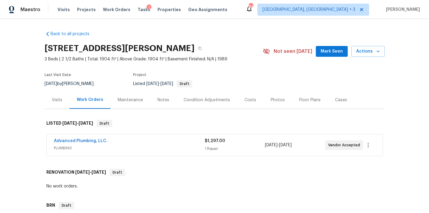
click at [32, 159] on div "Back to all projects [STREET_ADDRESS][PERSON_NAME] 3 Beds | 2 1/2 Baths | Total…" at bounding box center [214, 116] width 429 height 194
click at [228, 23] on div "Back to all projects [STREET_ADDRESS][PERSON_NAME] 3 Beds | 2 1/2 Baths | Total…" at bounding box center [214, 116] width 429 height 194
click at [264, 11] on div "Maestro Visits Projects Work Orders Tasks 1 Properties Geo Assignments [STREET_…" at bounding box center [214, 9] width 429 height 19
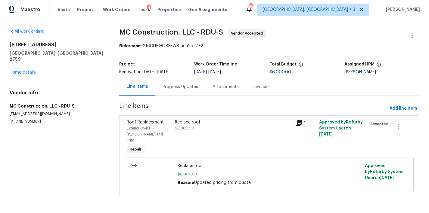
click at [175, 88] on div "Progress Updates" at bounding box center [180, 87] width 36 height 6
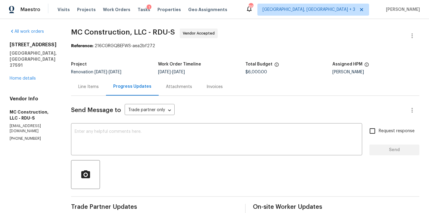
click at [81, 87] on div "Line Items" at bounding box center [88, 87] width 20 height 6
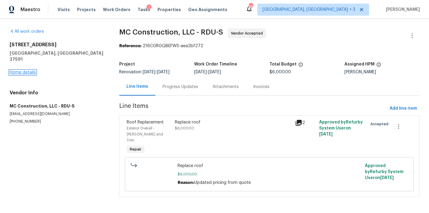
click at [22, 70] on link "Home details" at bounding box center [23, 72] width 26 height 4
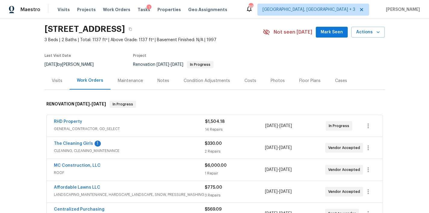
scroll to position [46, 0]
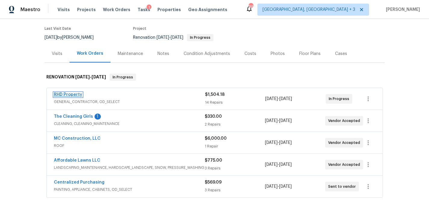
click at [65, 97] on link "RHD Property" at bounding box center [68, 95] width 28 height 4
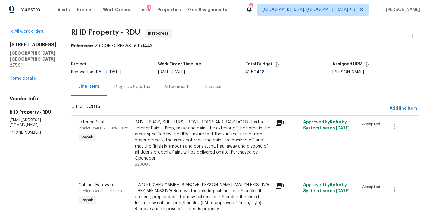
click at [130, 81] on div "Progress Updates" at bounding box center [132, 87] width 50 height 18
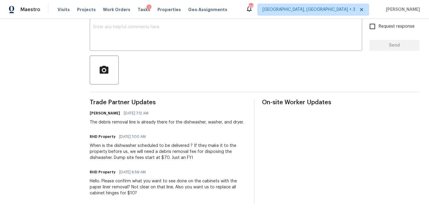
scroll to position [56, 0]
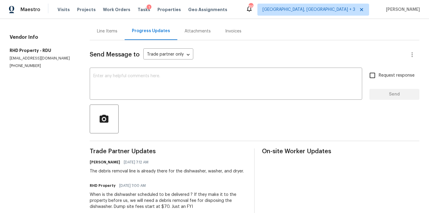
click at [105, 32] on div "Line Items" at bounding box center [107, 31] width 20 height 6
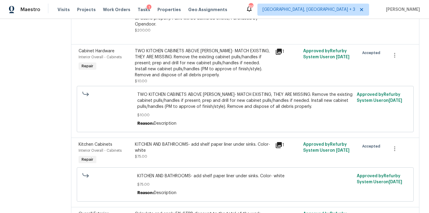
scroll to position [25, 0]
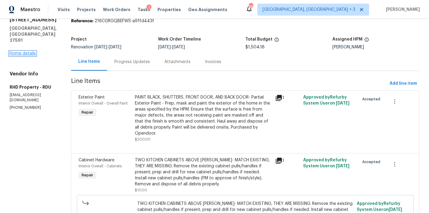
click at [24, 51] on link "Home details" at bounding box center [23, 53] width 26 height 4
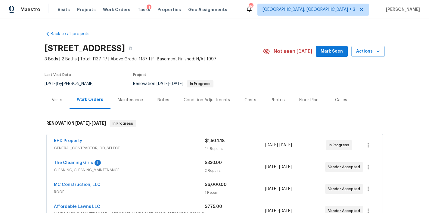
scroll to position [54, 0]
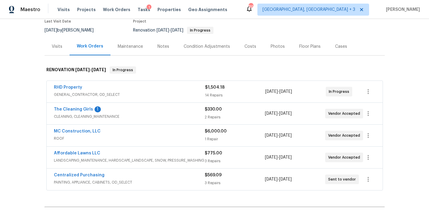
click at [157, 49] on div "Notes" at bounding box center [163, 47] width 12 height 6
